Goal: Task Accomplishment & Management: Complete application form

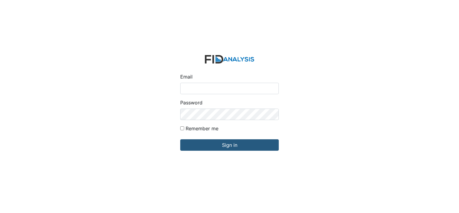
type input "[PERSON_NAME][EMAIL_ADDRESS][DOMAIN_NAME]"
click at [233, 150] on form "Email shiggins@lifeincorporated.com Password Remember me Sign in" at bounding box center [229, 106] width 108 height 113
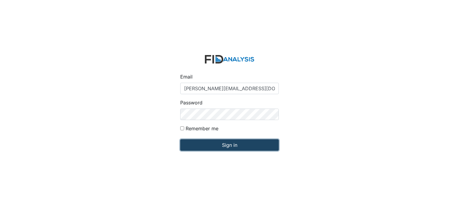
click at [234, 147] on input "Sign in" at bounding box center [229, 144] width 99 height 11
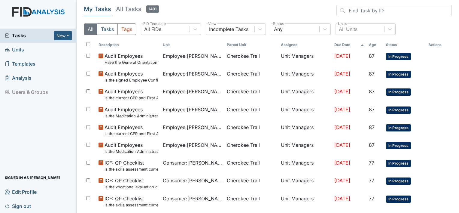
click at [21, 49] on span "Units" at bounding box center [14, 49] width 19 height 9
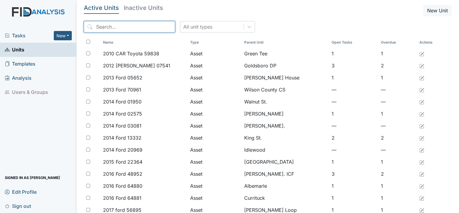
click at [113, 25] on input "search" at bounding box center [129, 26] width 91 height 11
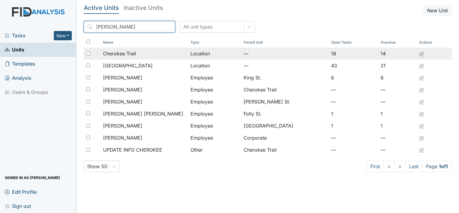
type input "cher"
click at [115, 53] on span "Cherokee Trail" at bounding box center [119, 53] width 33 height 7
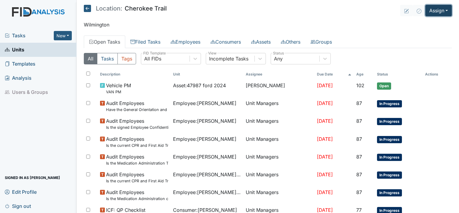
click at [441, 11] on button "Assign" at bounding box center [438, 10] width 26 height 11
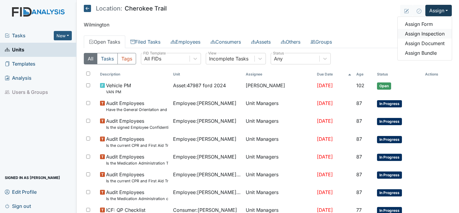
click at [425, 32] on link "Assign Inspection" at bounding box center [425, 34] width 54 height 10
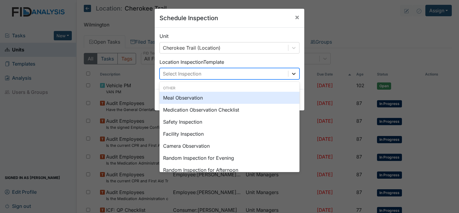
click at [294, 74] on div at bounding box center [293, 73] width 11 height 11
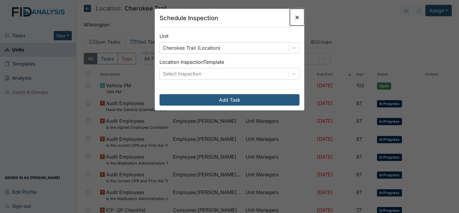
click at [295, 18] on span "×" at bounding box center [297, 17] width 5 height 9
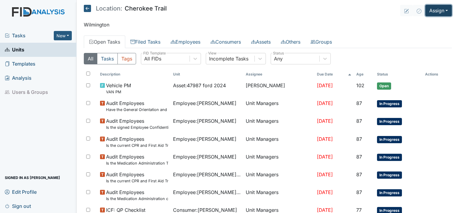
click at [444, 13] on button "Assign" at bounding box center [438, 10] width 26 height 11
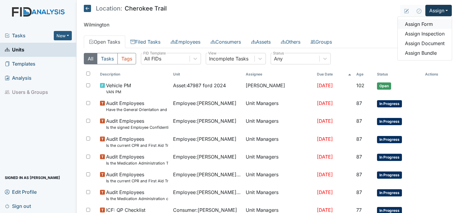
click at [417, 23] on link "Assign Form" at bounding box center [425, 24] width 54 height 10
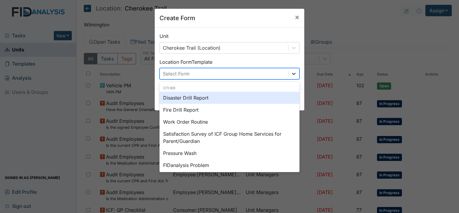
click at [291, 73] on icon at bounding box center [294, 74] width 6 height 6
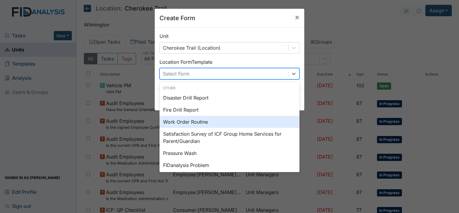
click at [201, 120] on div "Work Order Routine" at bounding box center [229, 122] width 140 height 12
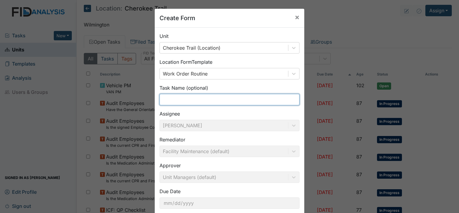
click at [185, 99] on input "text" at bounding box center [229, 99] width 140 height 11
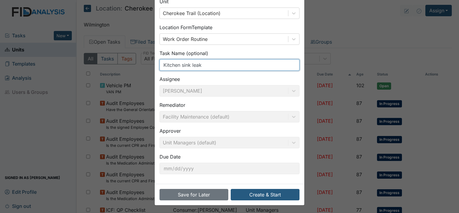
scroll to position [35, 0]
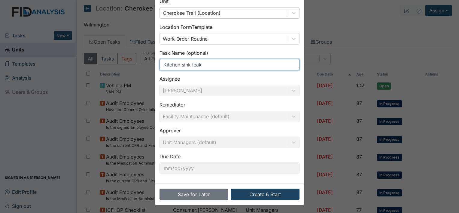
type input "Kitchen sink leak"
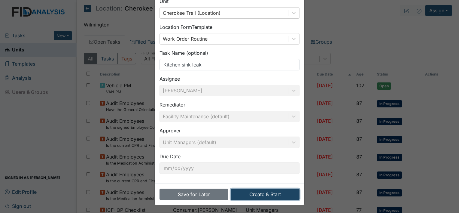
click at [270, 194] on button "Create & Start" at bounding box center [265, 193] width 69 height 11
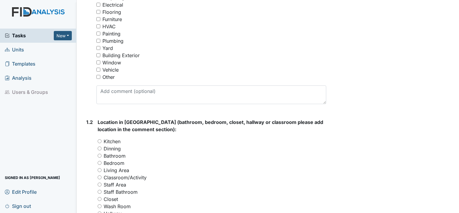
scroll to position [150, 0]
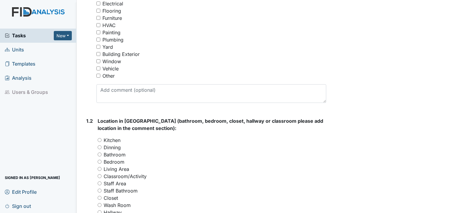
click at [100, 138] on input "Kitchen" at bounding box center [100, 140] width 4 height 4
radio input "true"
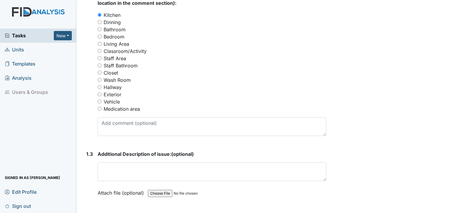
scroll to position [300, 0]
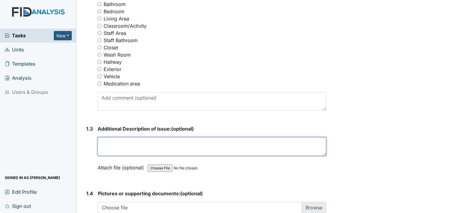
click at [125, 144] on textarea at bounding box center [212, 146] width 229 height 19
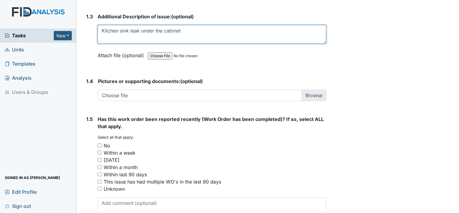
scroll to position [445, 0]
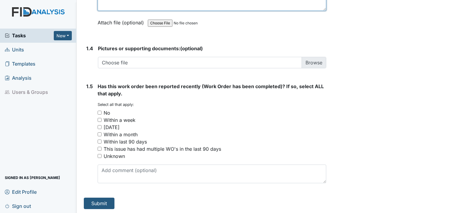
type textarea "Kitchen sink leak under the cabinet"
click at [99, 111] on input "No" at bounding box center [100, 113] width 4 height 4
checkbox input "true"
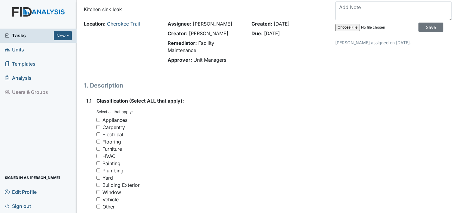
scroll to position [30, 0]
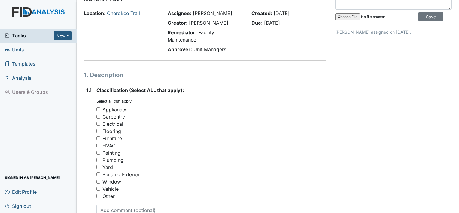
click at [100, 160] on input "Plumbing" at bounding box center [98, 160] width 4 height 4
checkbox input "true"
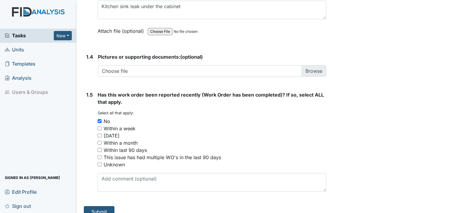
scroll to position [445, 0]
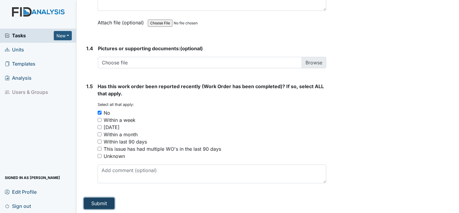
click at [104, 203] on button "Submit" at bounding box center [99, 202] width 31 height 11
